Goal: Transaction & Acquisition: Purchase product/service

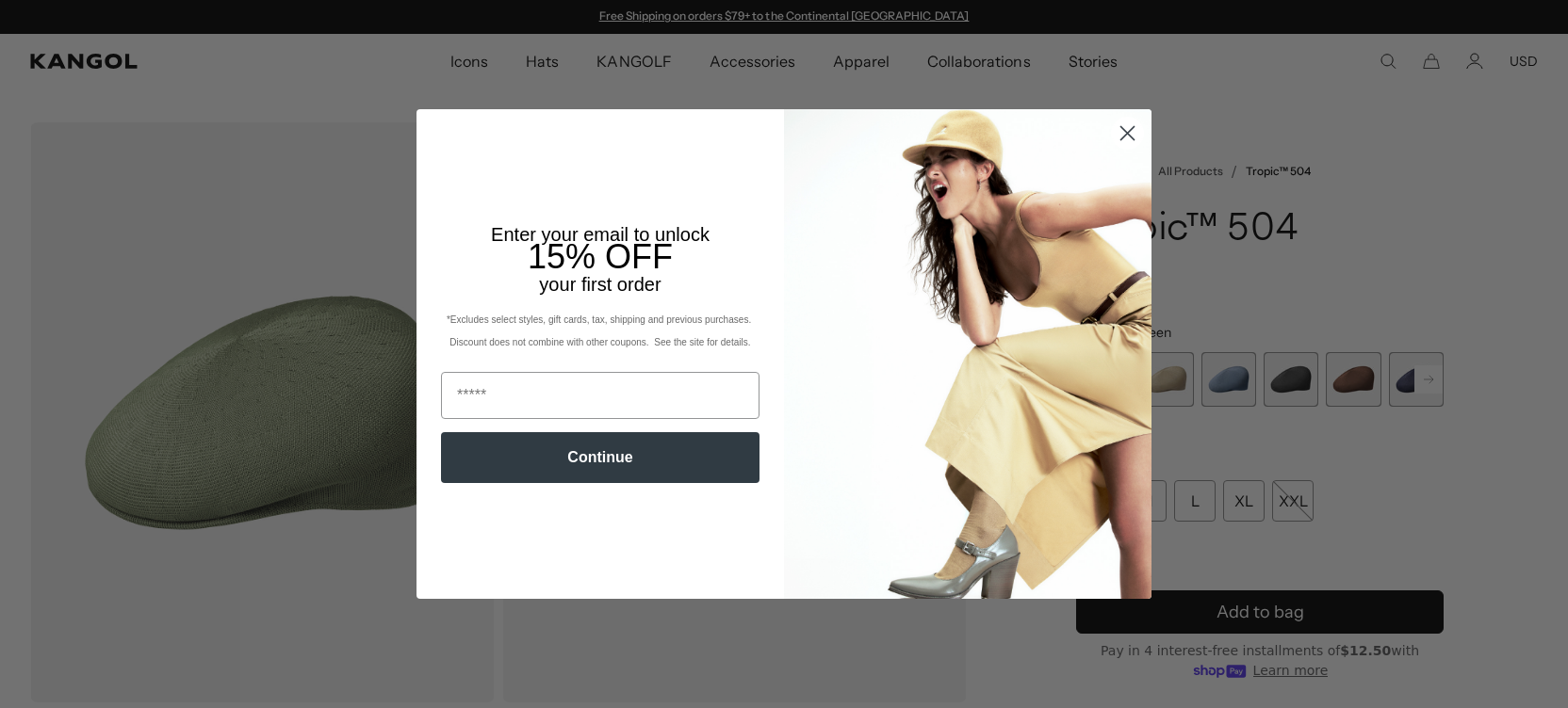
click at [1120, 139] on circle "Close dialog" at bounding box center [1127, 133] width 31 height 31
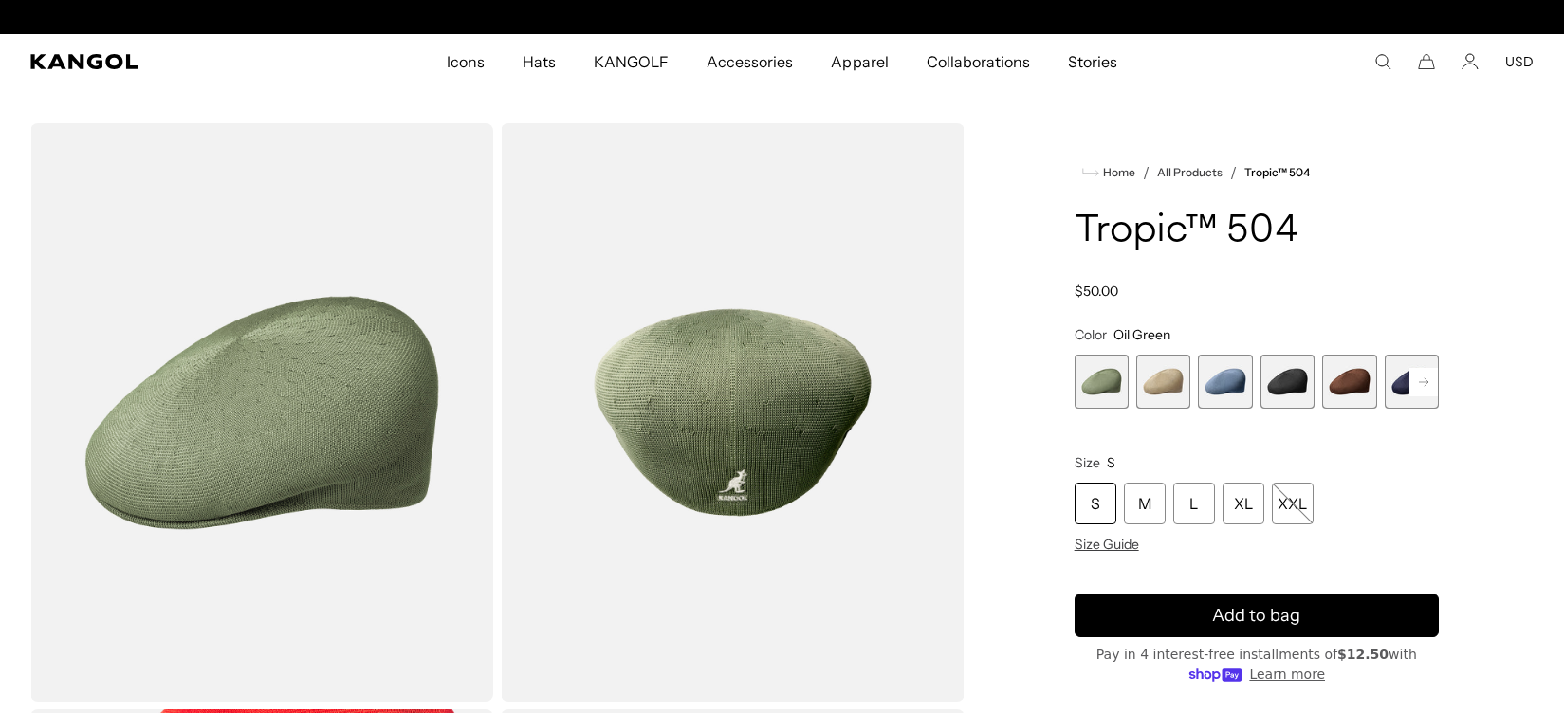
scroll to position [0, 391]
click at [1291, 401] on span "4 of 9" at bounding box center [1287, 382] width 54 height 54
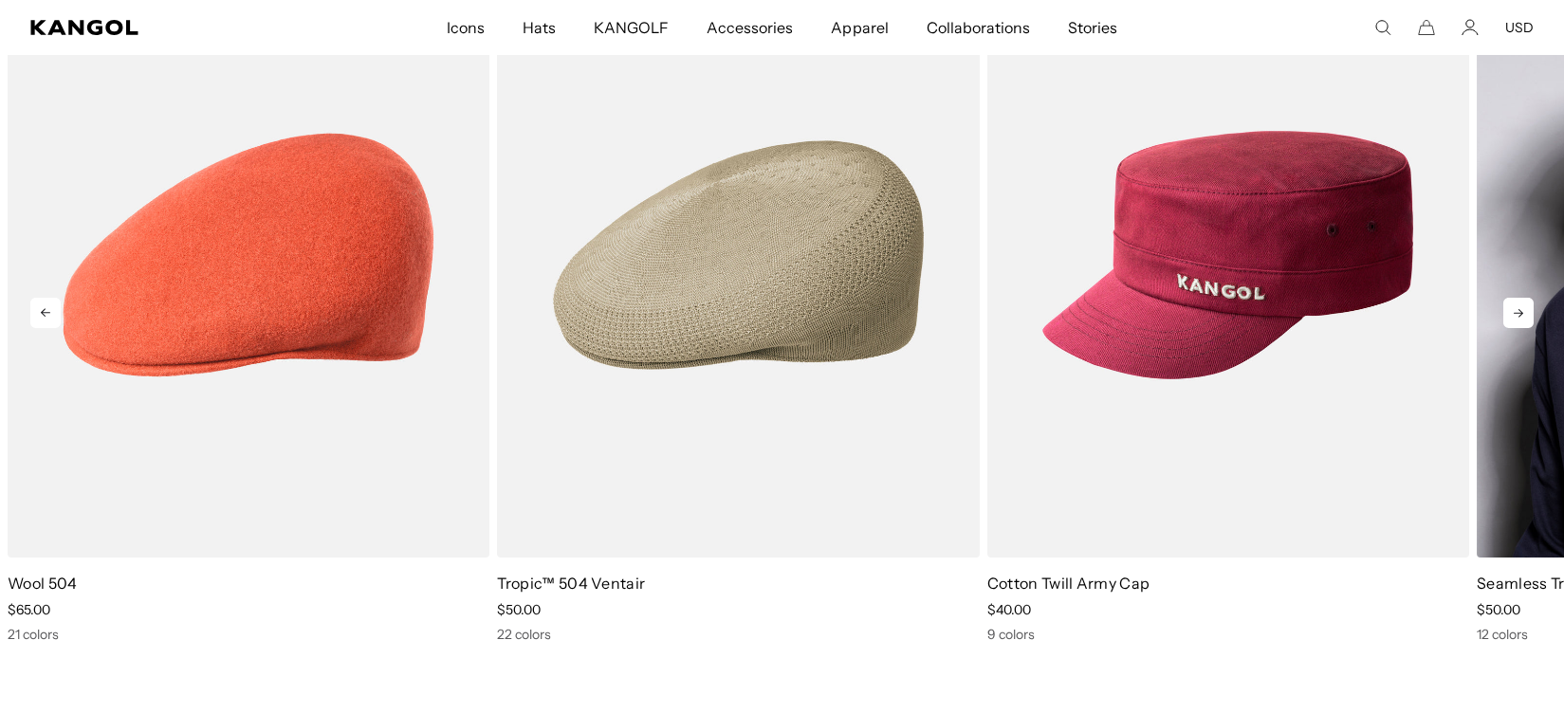
scroll to position [2276, 0]
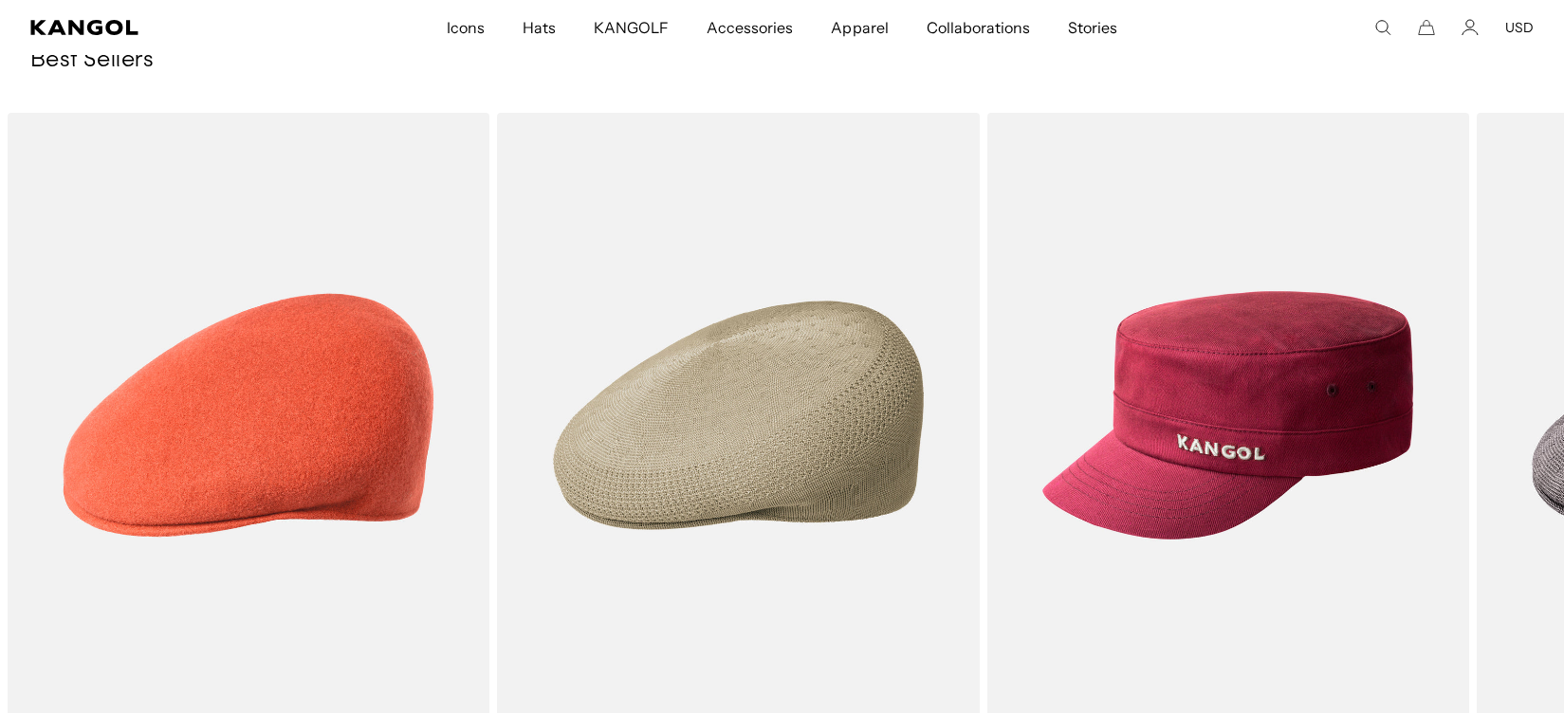
drag, startPoint x: 1559, startPoint y: 483, endPoint x: 1581, endPoint y: 425, distance: 61.8
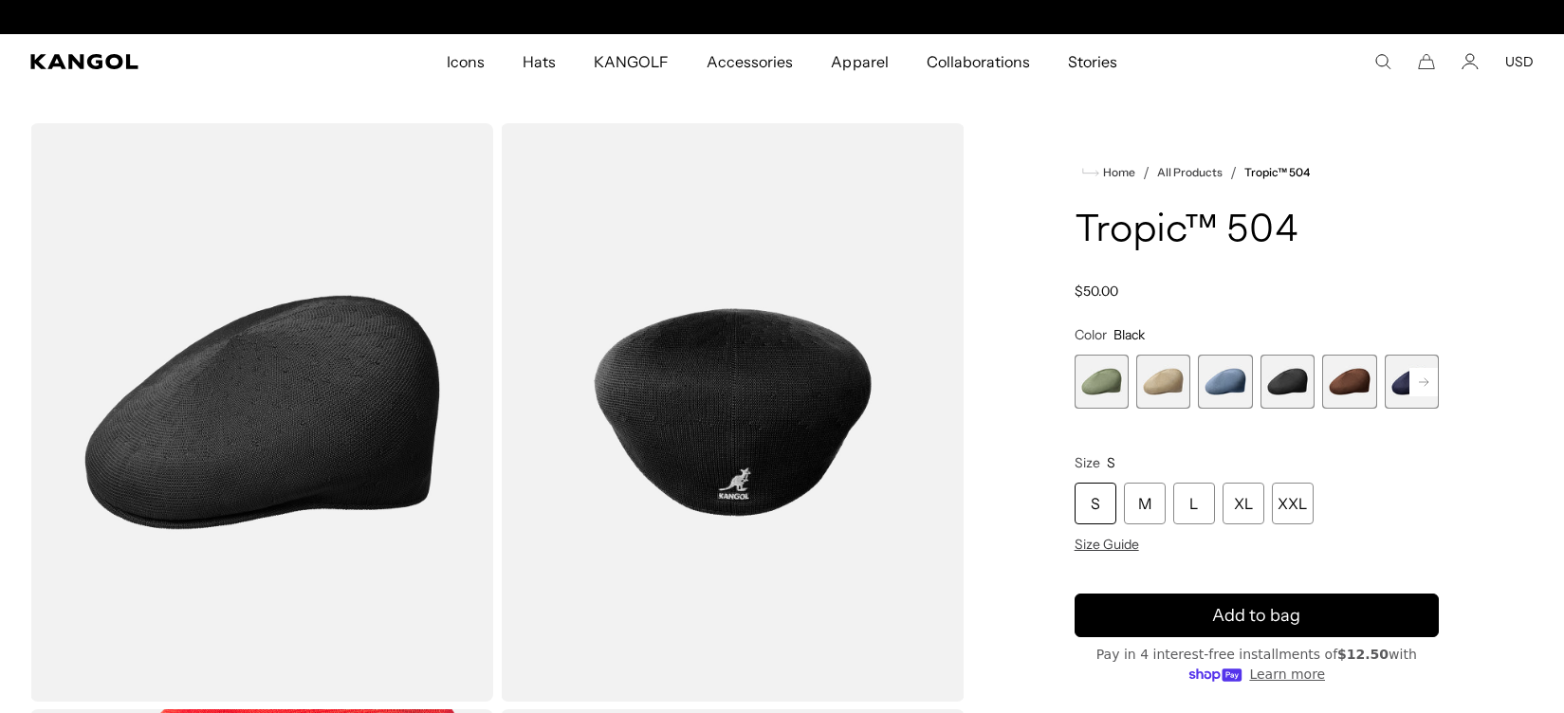
scroll to position [0, 0]
click at [1163, 377] on span "2 of 9" at bounding box center [1163, 382] width 54 height 54
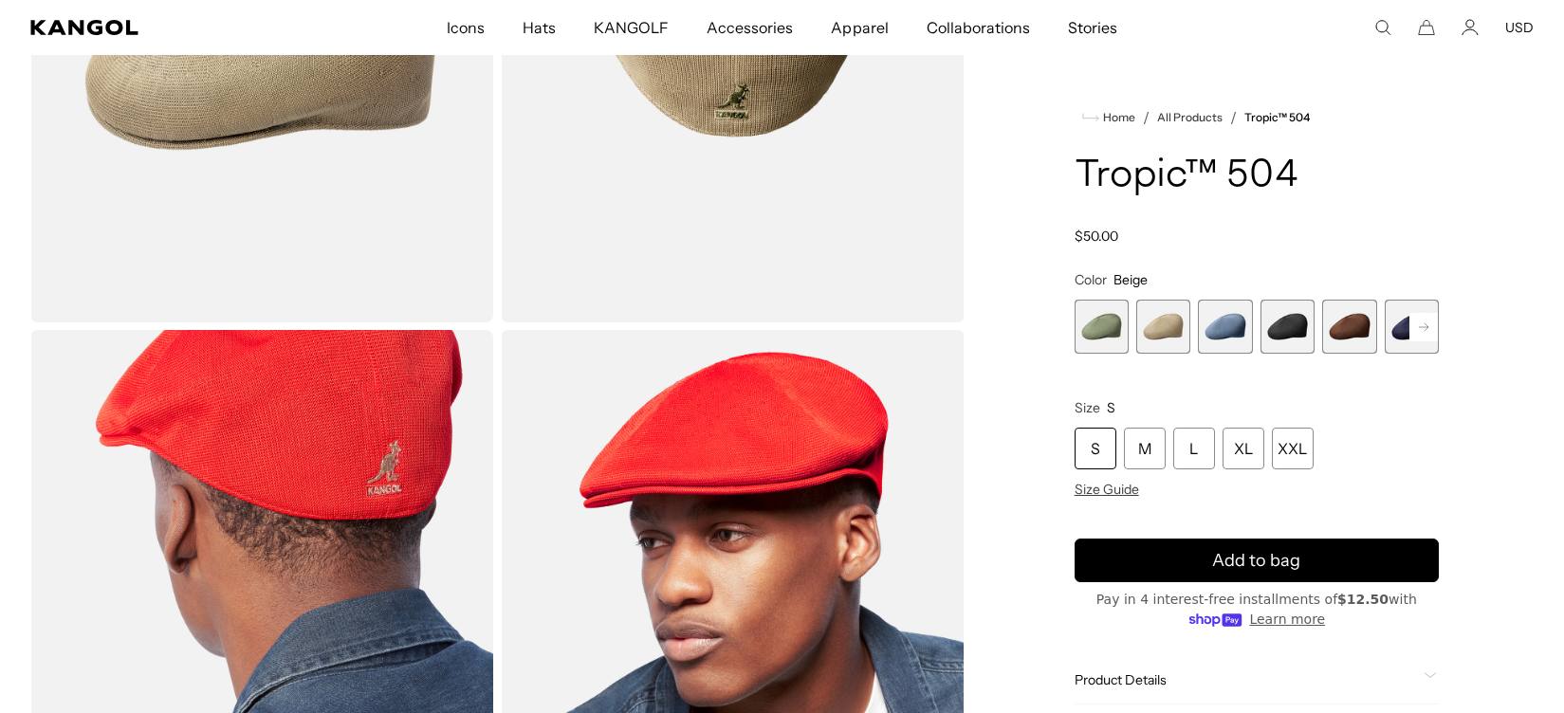
scroll to position [0, 391]
click at [1291, 331] on span "4 of 9" at bounding box center [1287, 327] width 54 height 54
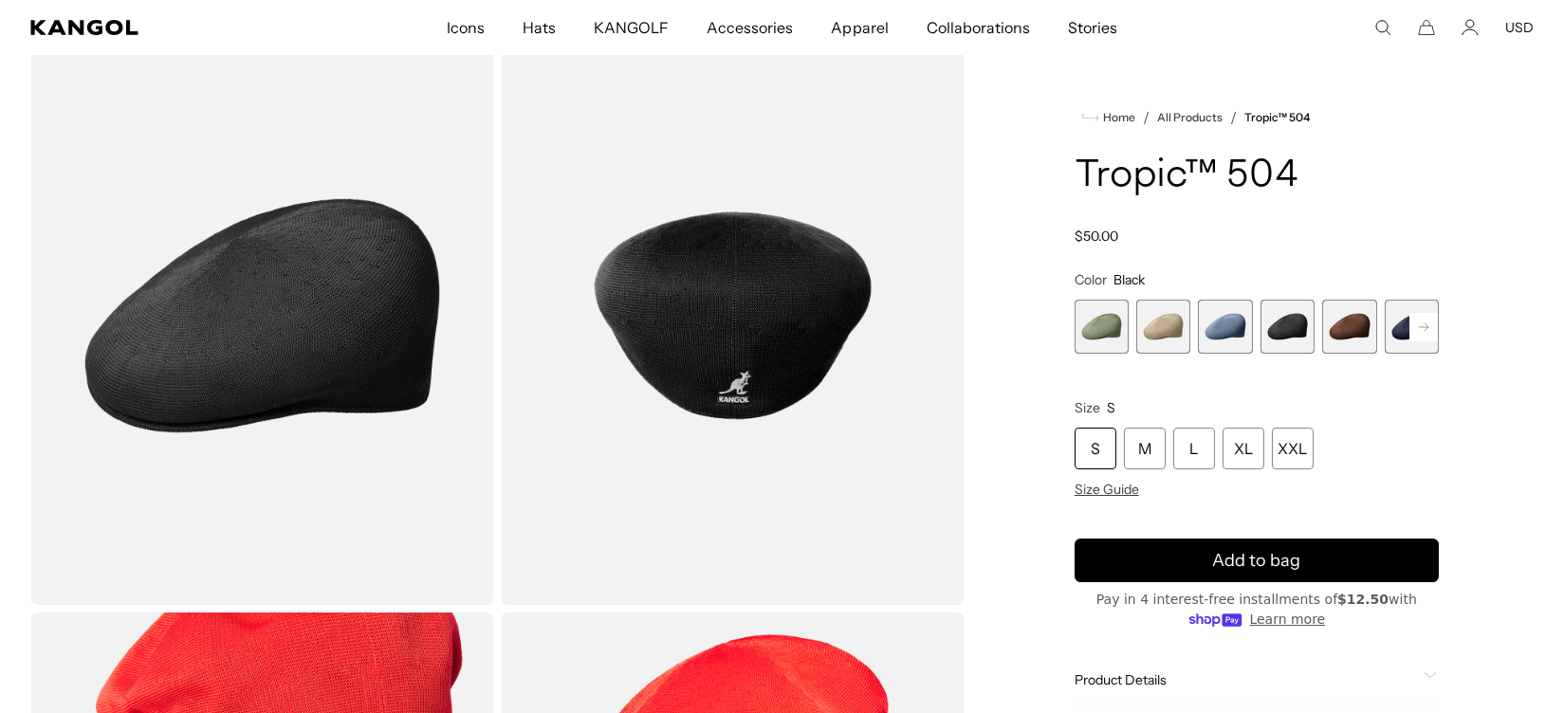
scroll to position [95, 0]
